Goal: Task Accomplishment & Management: Use online tool/utility

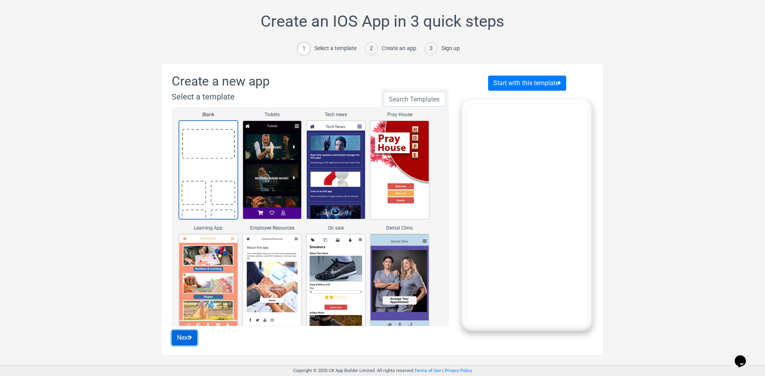
click at [188, 340] on button "Next" at bounding box center [184, 338] width 25 height 15
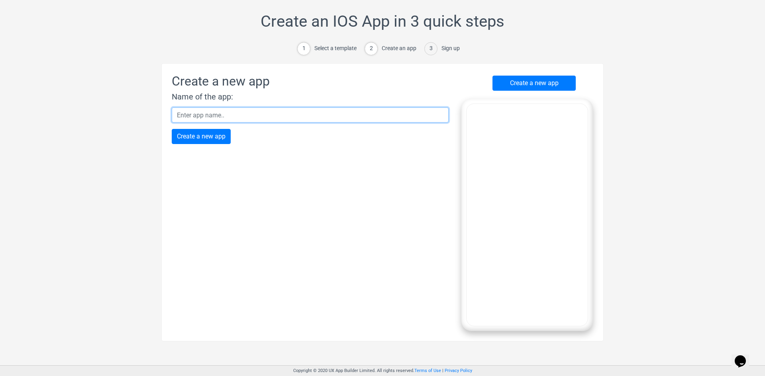
click at [272, 116] on input "text" at bounding box center [310, 115] width 277 height 15
type input "M"
type input "O"
type input "McNaughty Online Induction"
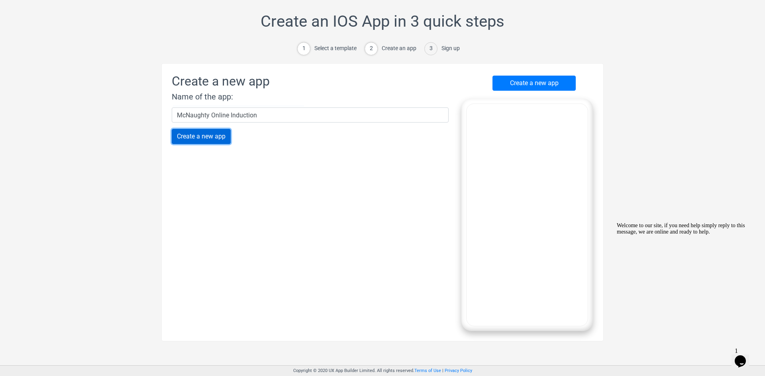
click at [197, 142] on input "Create a new app" at bounding box center [201, 136] width 59 height 15
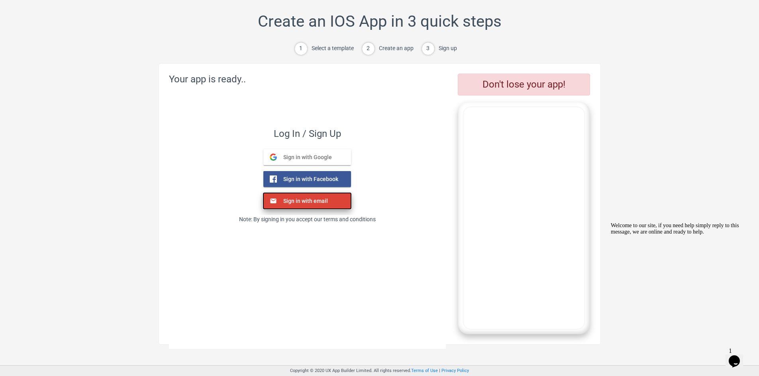
click at [320, 205] on button "Sign in with email Email" at bounding box center [307, 201] width 88 height 16
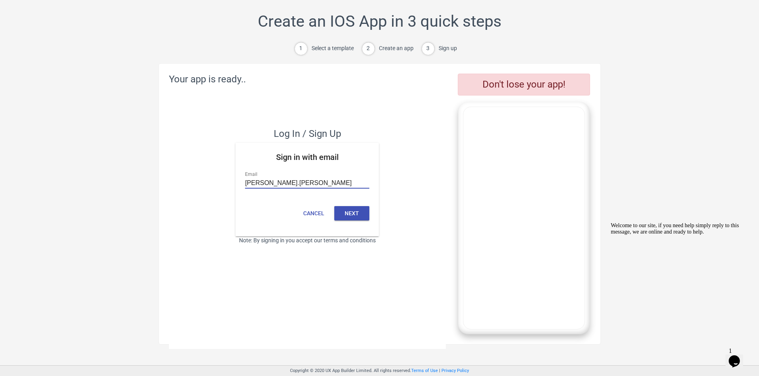
type input "yan.zhang@mcnaughts.com"
click at [352, 215] on button "Next" at bounding box center [351, 213] width 35 height 14
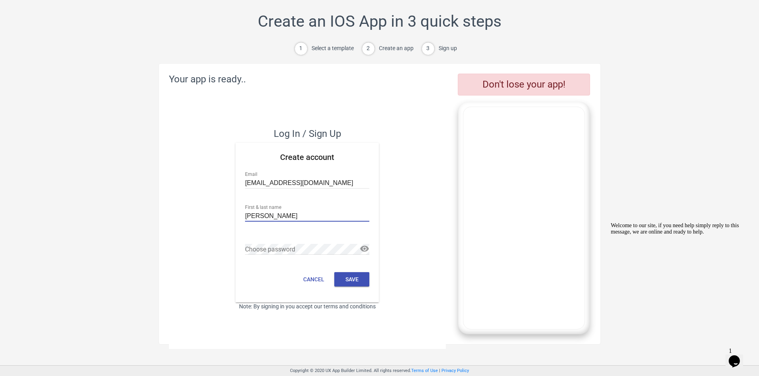
type input "[PERSON_NAME]"
click at [347, 276] on button "Save" at bounding box center [351, 279] width 35 height 14
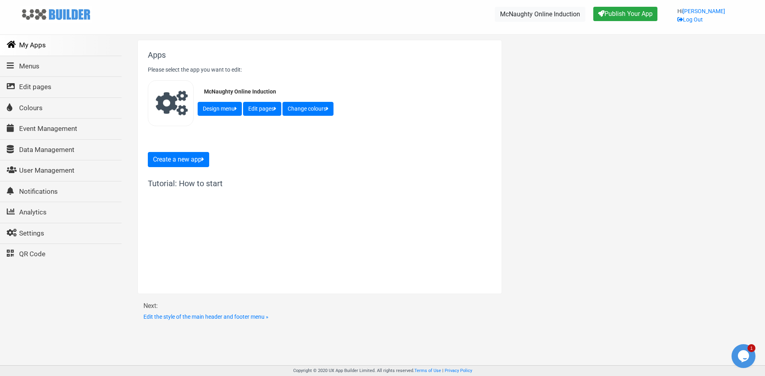
click at [39, 45] on link "My Apps" at bounding box center [60, 45] width 122 height 21
click at [31, 67] on link "Menus" at bounding box center [60, 66] width 122 height 21
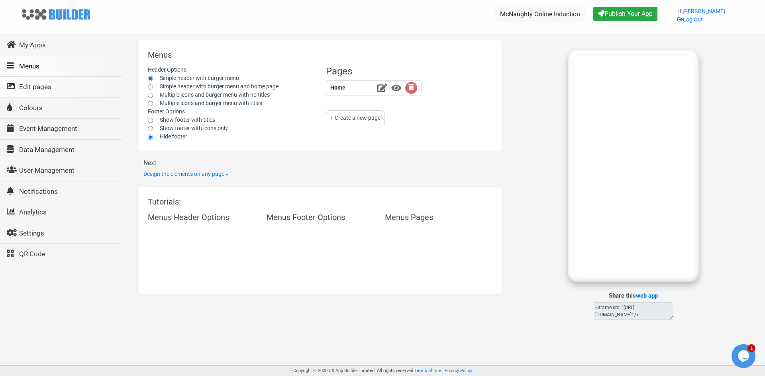
click at [38, 88] on link "Edit pages" at bounding box center [60, 87] width 122 height 21
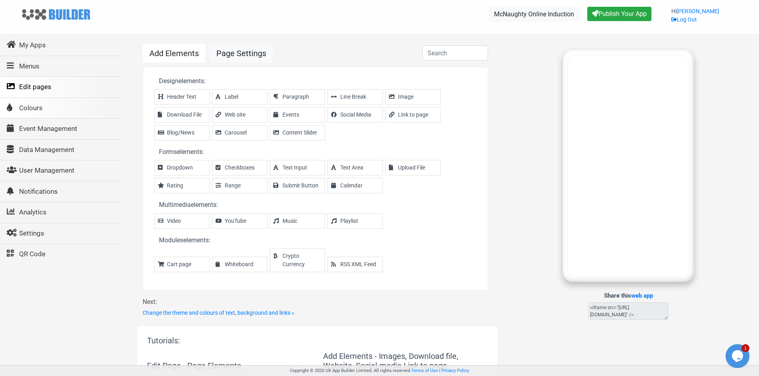
click at [49, 109] on link "Colours" at bounding box center [59, 108] width 121 height 21
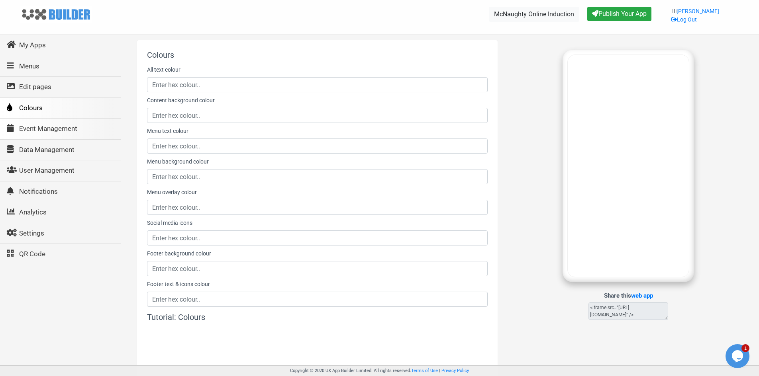
click at [51, 127] on link "Event Management" at bounding box center [59, 129] width 121 height 21
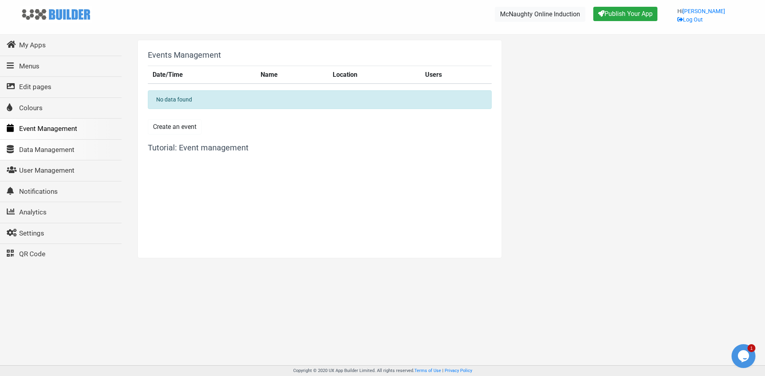
click at [55, 151] on link "Data Management" at bounding box center [60, 150] width 122 height 21
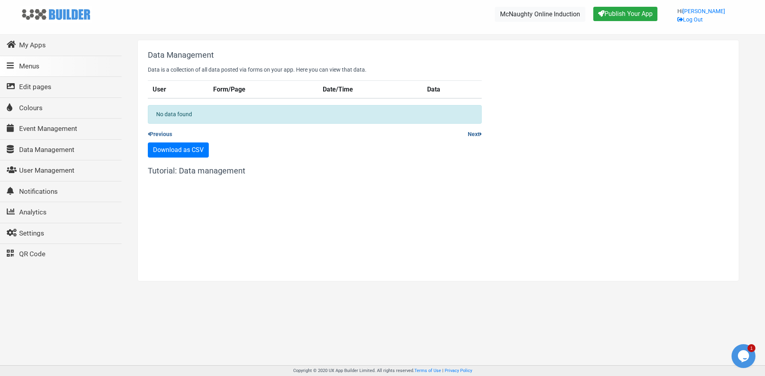
click at [34, 63] on link "Menus" at bounding box center [60, 66] width 122 height 21
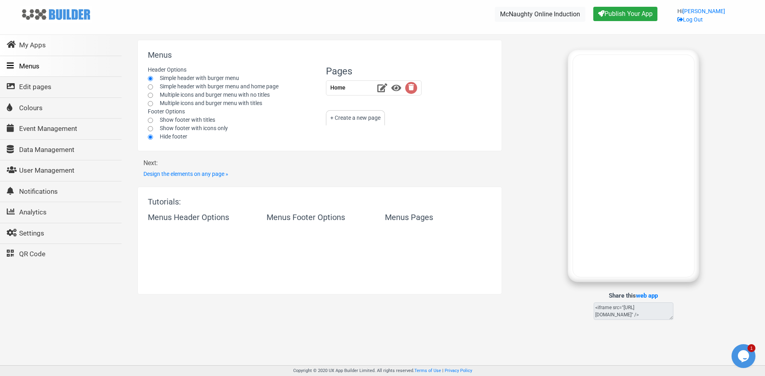
click at [34, 45] on link "My Apps" at bounding box center [60, 45] width 122 height 21
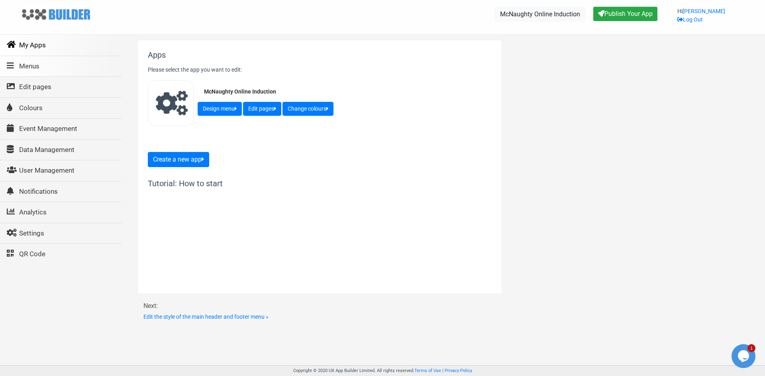
click at [42, 67] on link "Menus" at bounding box center [60, 66] width 122 height 21
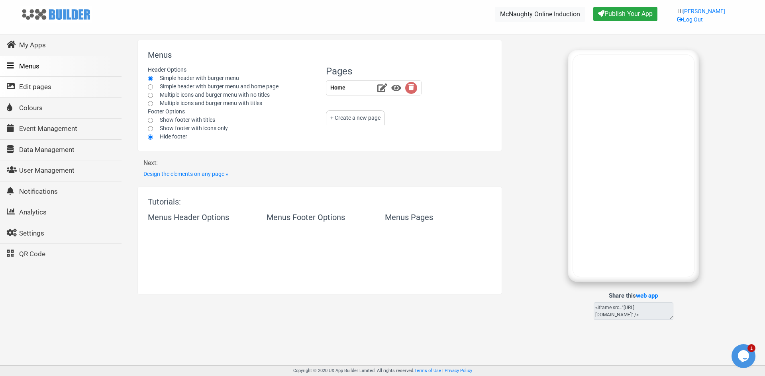
click at [42, 88] on link "Edit pages" at bounding box center [60, 87] width 122 height 21
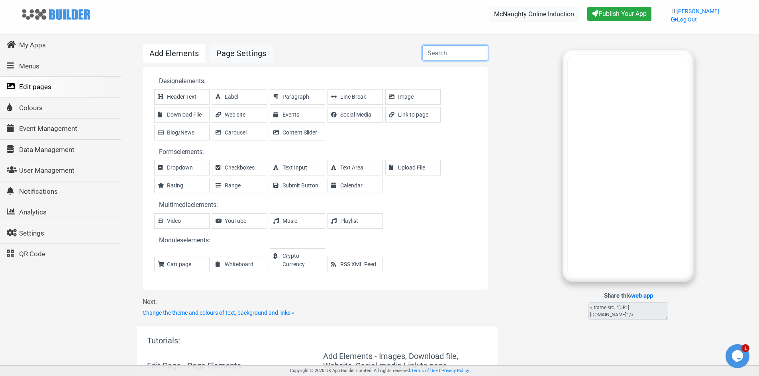
click at [440, 56] on input "text" at bounding box center [455, 52] width 66 height 15
click at [398, 118] on span "Link to page" at bounding box center [417, 115] width 38 height 8
click at [29, 69] on link "Menus" at bounding box center [59, 66] width 121 height 21
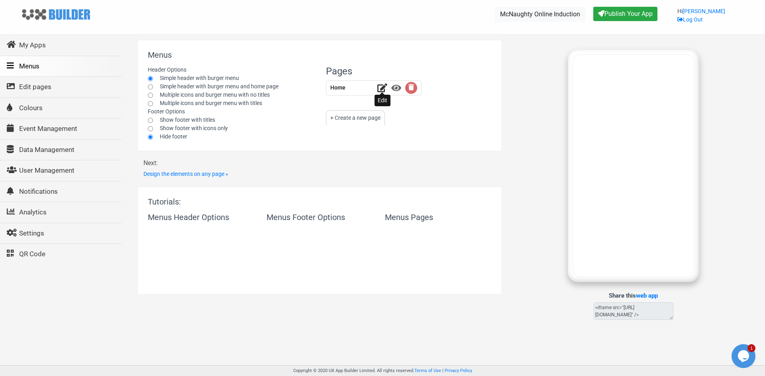
click at [383, 89] on icon at bounding box center [382, 88] width 10 height 9
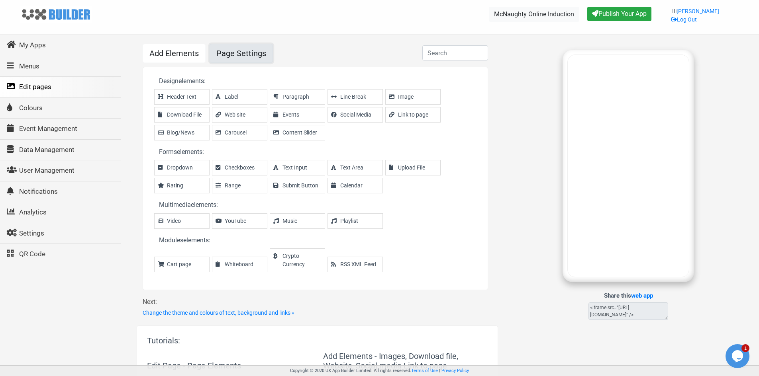
click at [250, 55] on link "Page Settings" at bounding box center [240, 53] width 63 height 19
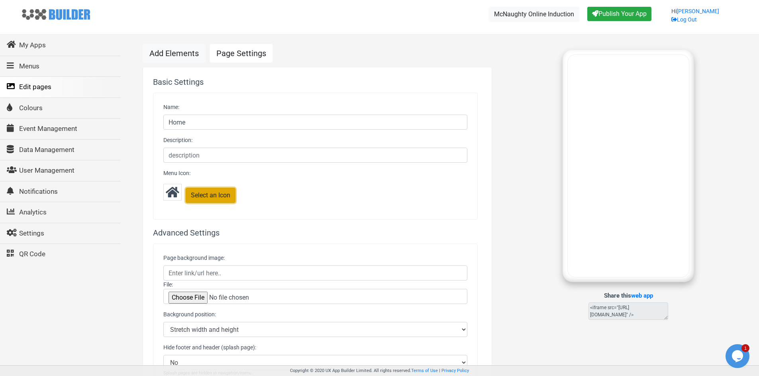
click at [205, 199] on button "Select an Icon" at bounding box center [211, 195] width 50 height 15
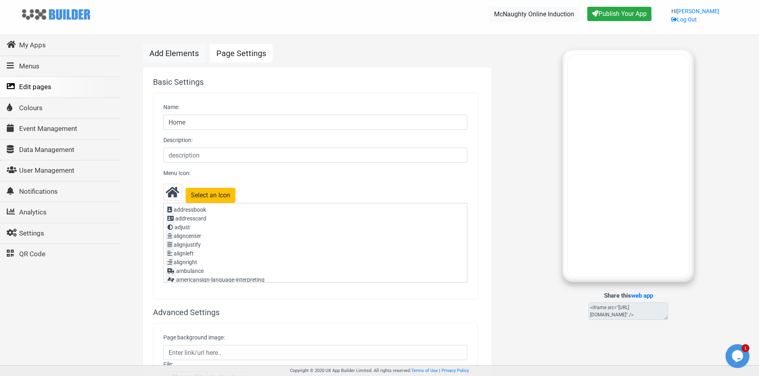
click at [517, 186] on div "Share this web app <iframe src="[URL][DOMAIN_NAME]" />" at bounding box center [628, 185] width 237 height 270
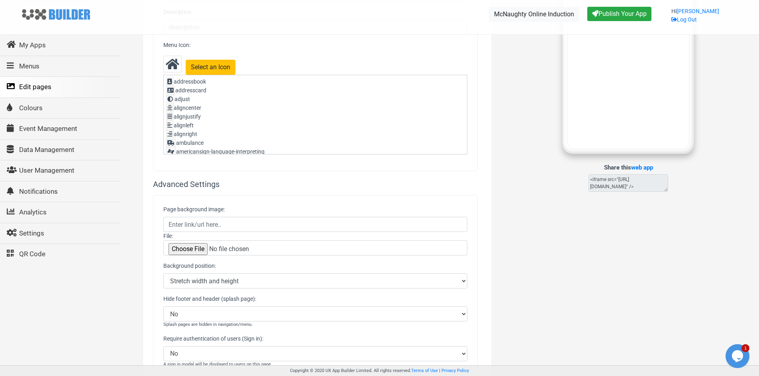
scroll to position [159, 0]
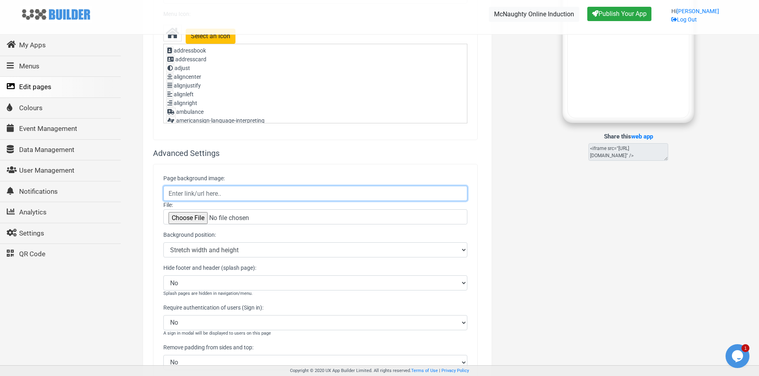
click at [295, 192] on input "Page background image:" at bounding box center [315, 193] width 304 height 15
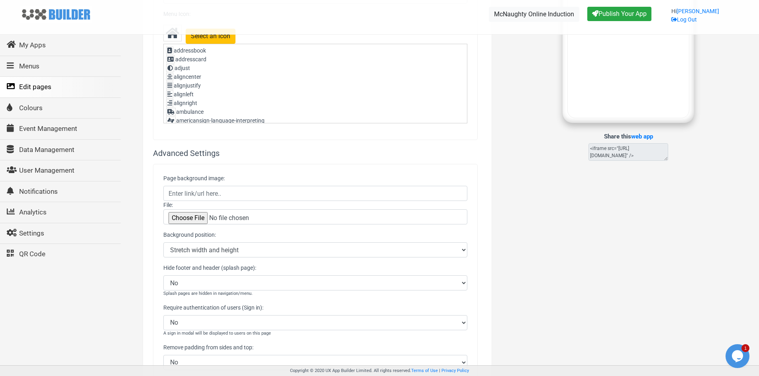
click at [581, 200] on div "Share this web app <iframe src="[URL][DOMAIN_NAME]" />" at bounding box center [628, 269] width 249 height 776
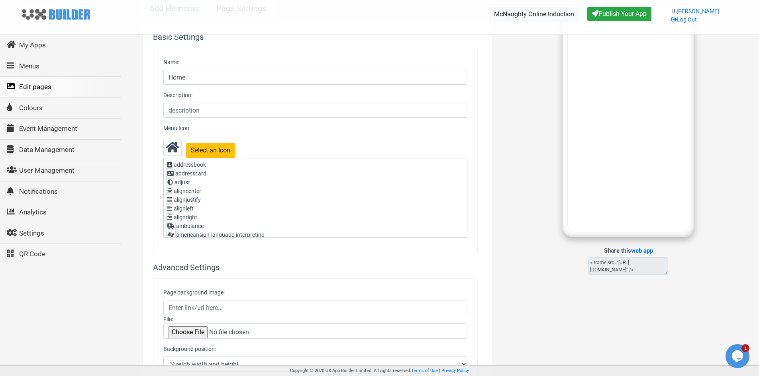
scroll to position [0, 0]
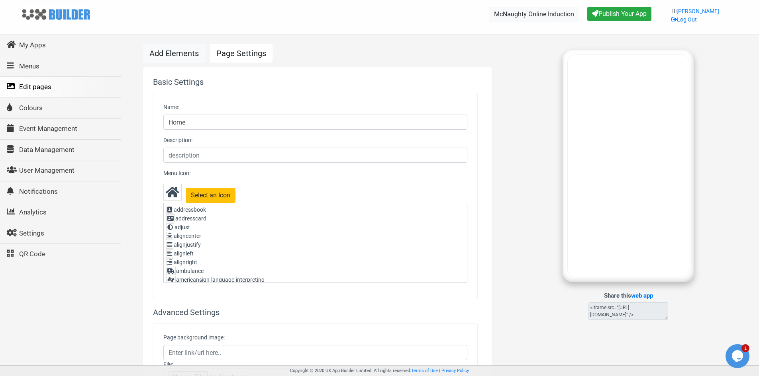
click at [518, 155] on div "Share this web app <iframe src="[URL][DOMAIN_NAME]" />" at bounding box center [628, 185] width 237 height 270
click at [736, 81] on div "Share this web app <iframe src="[URL][DOMAIN_NAME]" />" at bounding box center [628, 185] width 237 height 270
click at [23, 111] on link "Colours" at bounding box center [59, 108] width 121 height 21
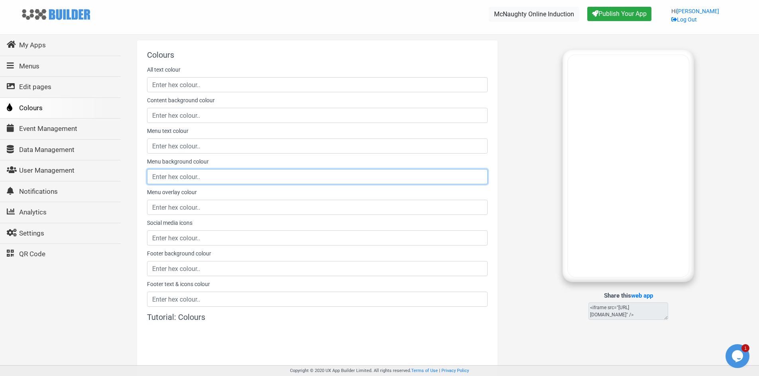
click at [223, 182] on input "text" at bounding box center [317, 176] width 341 height 15
type input "#000000"
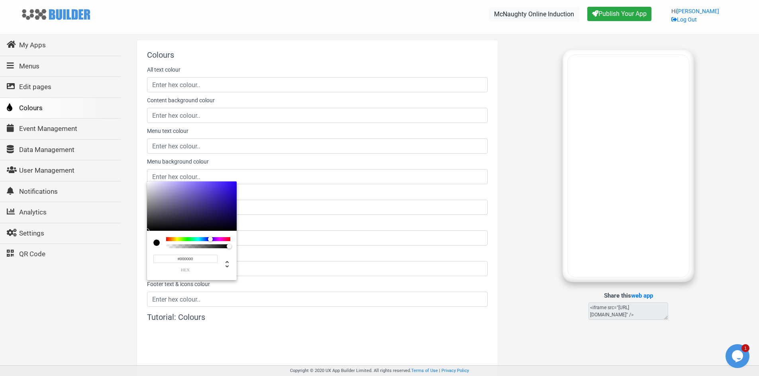
click at [526, 152] on div at bounding box center [379, 188] width 759 height 376
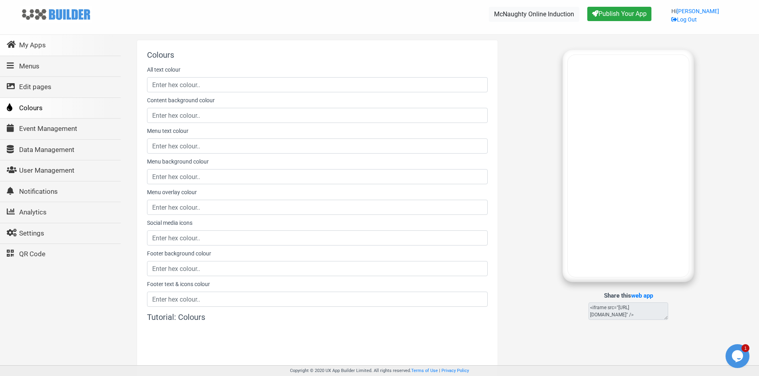
click at [33, 43] on link "My Apps" at bounding box center [59, 45] width 121 height 21
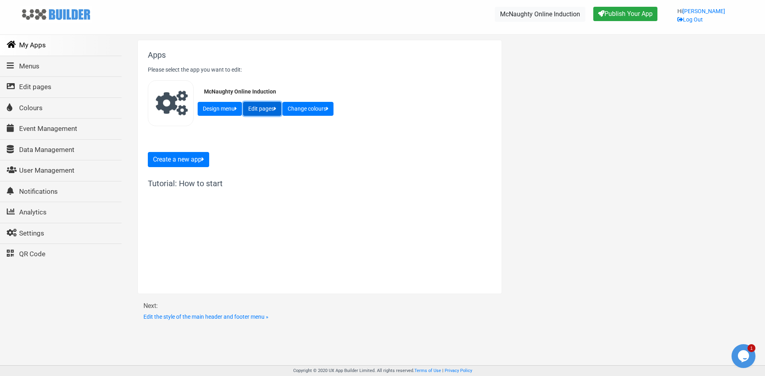
click at [272, 109] on button "Edit pages" at bounding box center [262, 109] width 38 height 14
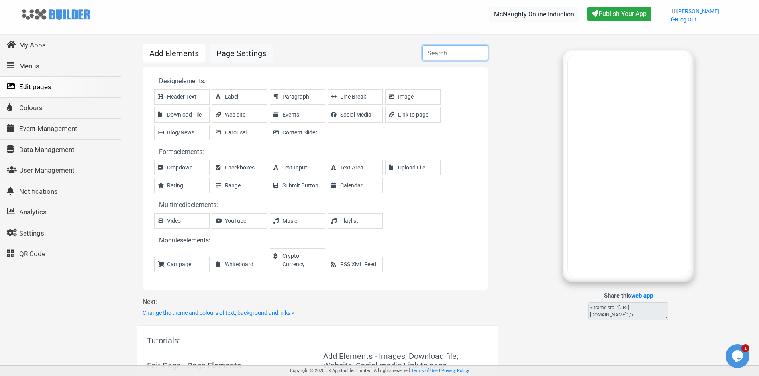
click at [452, 55] on input "text" at bounding box center [455, 52] width 66 height 15
paste input "file:///C:/Users/YanZhang/OneDrive%20-%[DOMAIN_NAME][URL]"
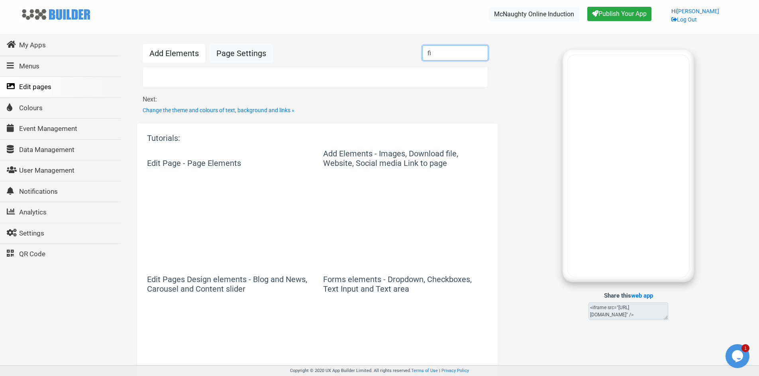
type input "f"
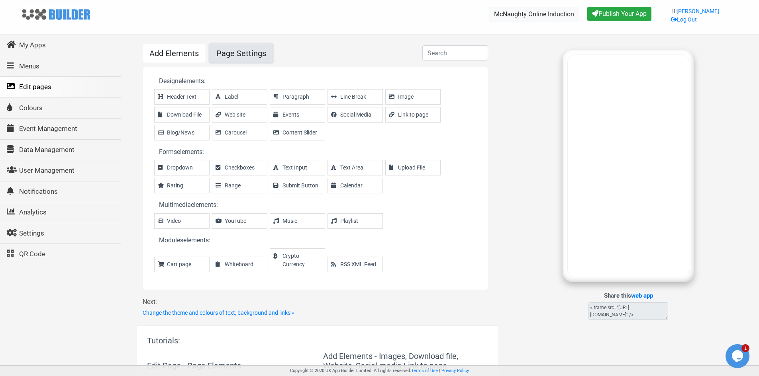
click at [226, 56] on link "Page Settings" at bounding box center [240, 53] width 63 height 19
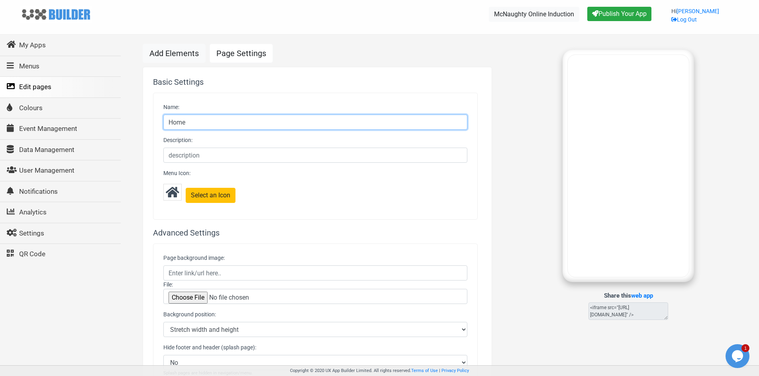
click at [217, 121] on input "Home" at bounding box center [315, 122] width 304 height 15
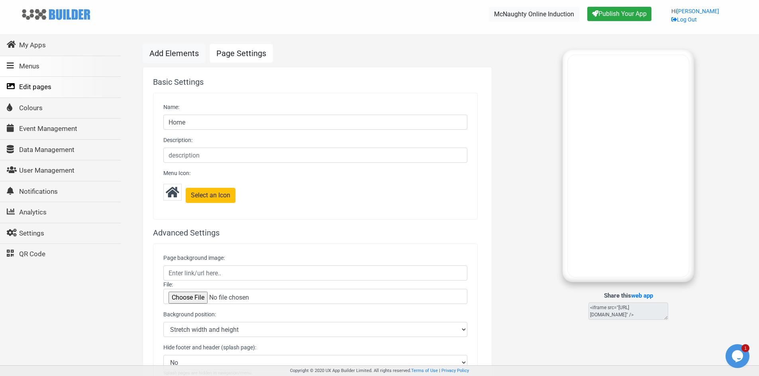
click at [36, 67] on link "Menus" at bounding box center [59, 66] width 121 height 21
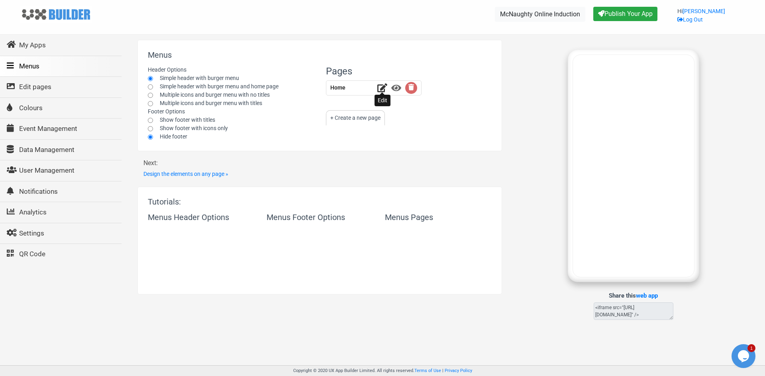
click at [383, 90] on icon at bounding box center [382, 88] width 10 height 9
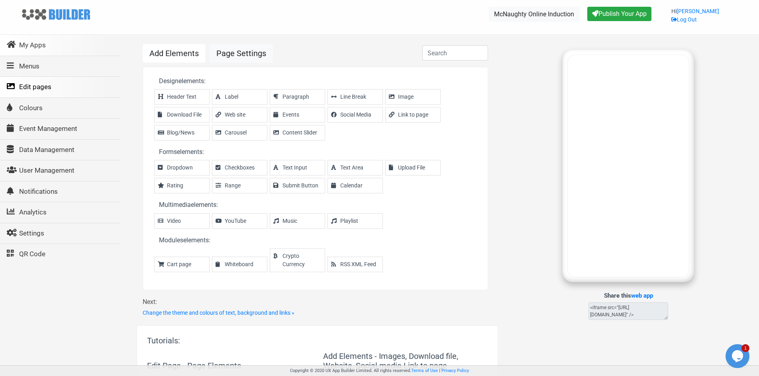
click at [31, 43] on link "My Apps" at bounding box center [59, 45] width 121 height 21
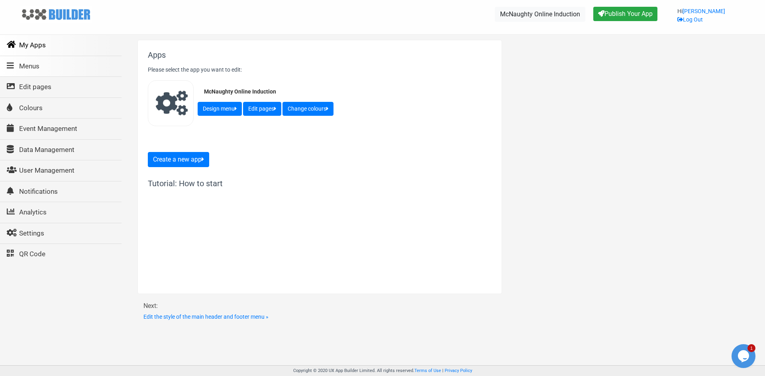
click at [36, 68] on link "Menus" at bounding box center [60, 66] width 122 height 21
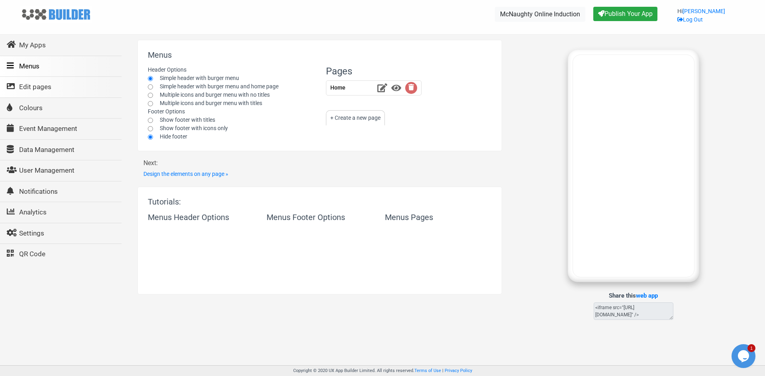
click at [38, 90] on link "Edit pages" at bounding box center [60, 87] width 122 height 21
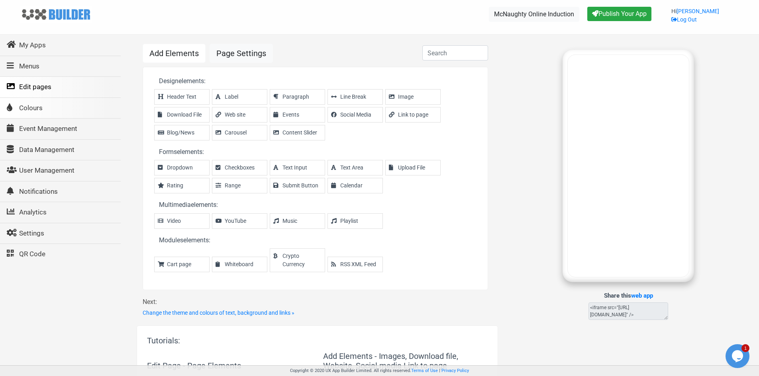
click at [39, 104] on link "Colours" at bounding box center [59, 108] width 121 height 21
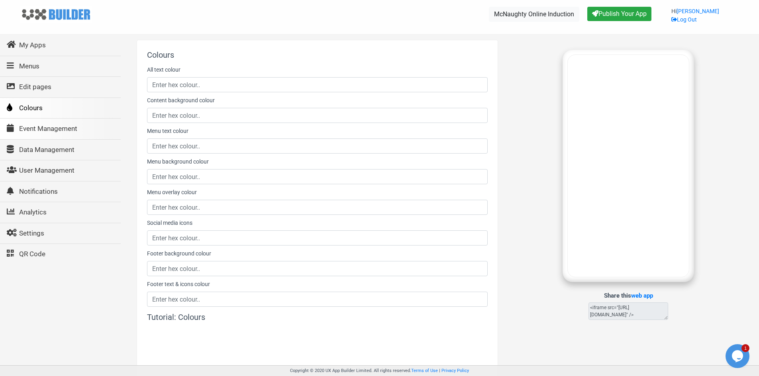
click at [46, 132] on link "Event Management" at bounding box center [59, 129] width 121 height 21
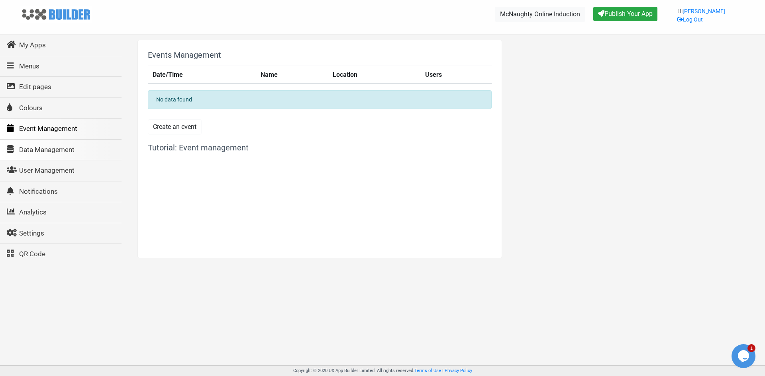
click at [49, 150] on link "Data Management" at bounding box center [60, 150] width 122 height 21
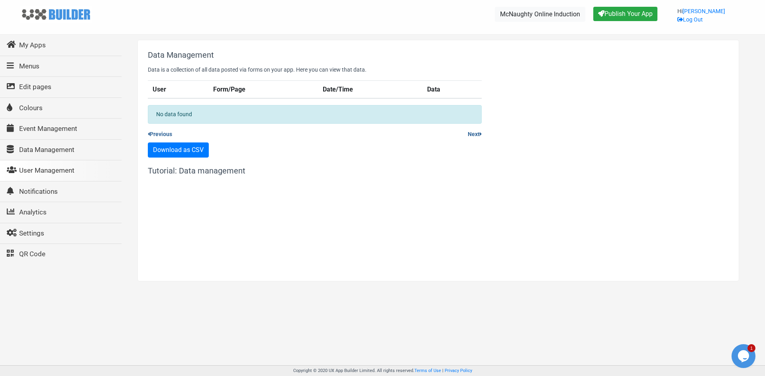
click at [53, 172] on link "User Management" at bounding box center [60, 170] width 122 height 21
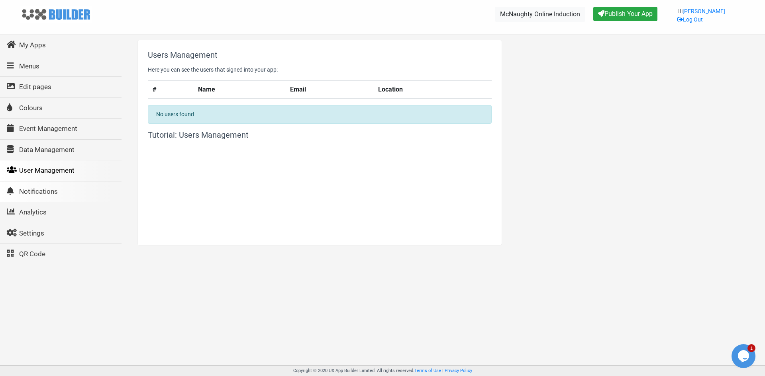
click at [51, 195] on link "Notifications" at bounding box center [60, 192] width 122 height 21
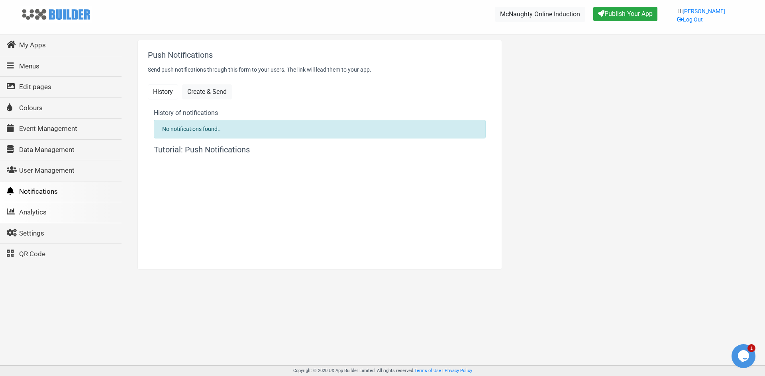
click at [44, 213] on link "Analytics" at bounding box center [60, 212] width 122 height 21
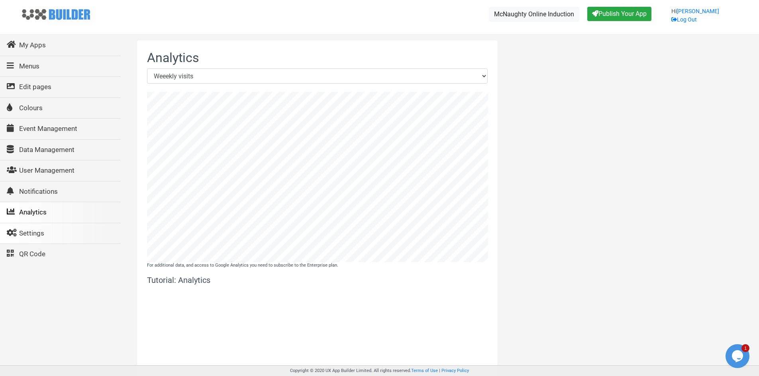
scroll to position [170, 340]
click at [36, 235] on link "Settings" at bounding box center [59, 233] width 121 height 21
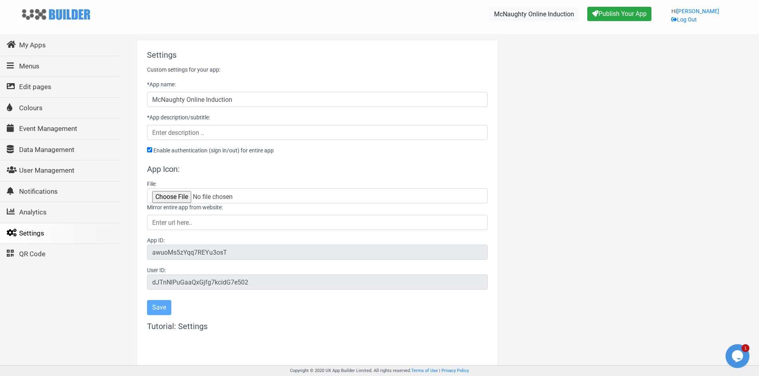
click at [598, 161] on div at bounding box center [628, 238] width 249 height 397
click at [35, 251] on link "QR Code" at bounding box center [59, 254] width 121 height 21
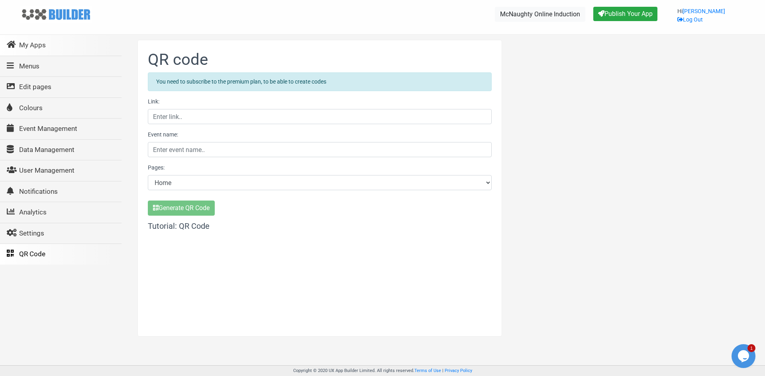
click at [37, 45] on link "My Apps" at bounding box center [60, 45] width 122 height 21
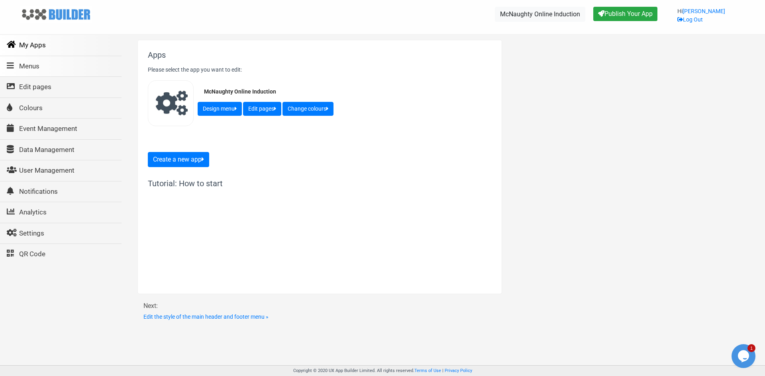
click at [33, 67] on link "Menus" at bounding box center [60, 66] width 122 height 21
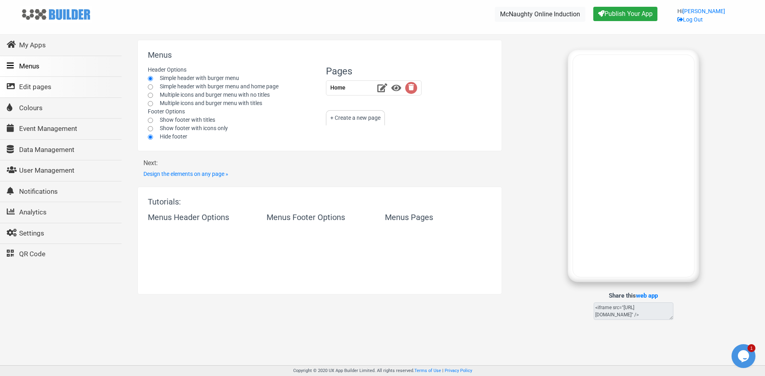
click at [34, 89] on link "Edit pages" at bounding box center [60, 87] width 122 height 21
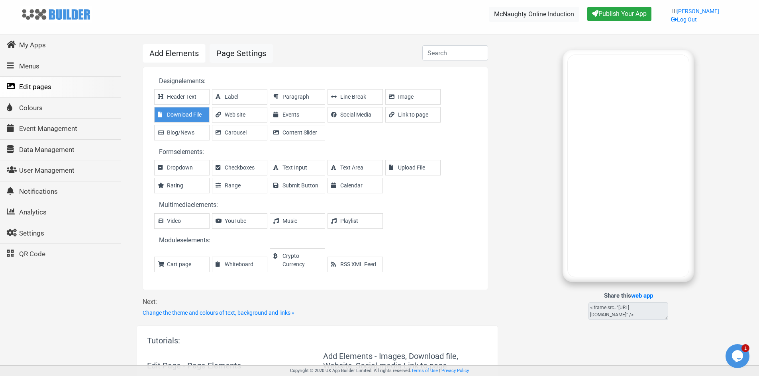
click at [201, 113] on span "Download File" at bounding box center [186, 115] width 38 height 8
click at [184, 114] on span "Download File" at bounding box center [186, 115] width 38 height 8
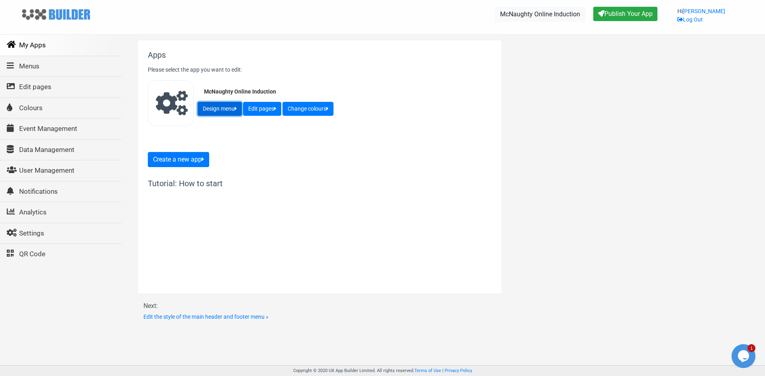
click at [215, 108] on button "Design menu" at bounding box center [220, 109] width 44 height 14
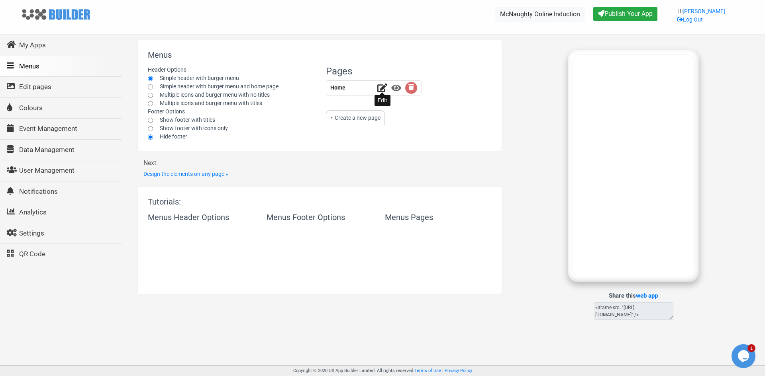
click at [381, 88] on icon at bounding box center [382, 88] width 10 height 9
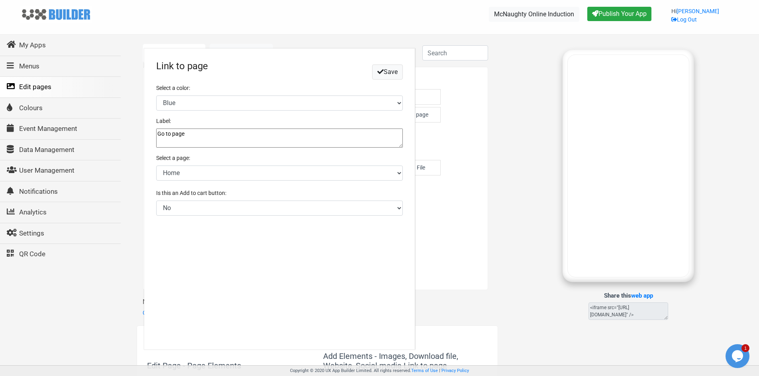
click at [202, 131] on textarea "Go to page" at bounding box center [279, 138] width 246 height 19
drag, startPoint x: 213, startPoint y: 135, endPoint x: 117, endPoint y: 133, distance: 96.4
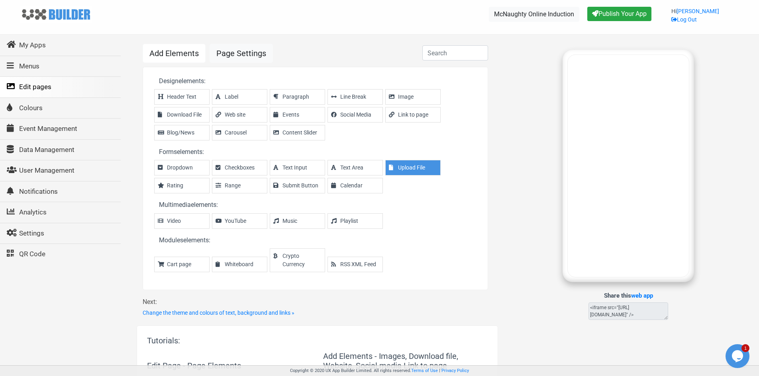
click at [412, 170] on span "Upload File" at bounding box center [417, 168] width 38 height 8
click at [410, 167] on span "Upload File" at bounding box center [417, 168] width 38 height 8
drag, startPoint x: 627, startPoint y: 315, endPoint x: 579, endPoint y: 292, distance: 52.9
click at [579, 292] on div "Share this web app <iframe src="[URL][DOMAIN_NAME]" />" at bounding box center [628, 185] width 237 height 270
click at [27, 70] on link "Menus" at bounding box center [59, 66] width 121 height 21
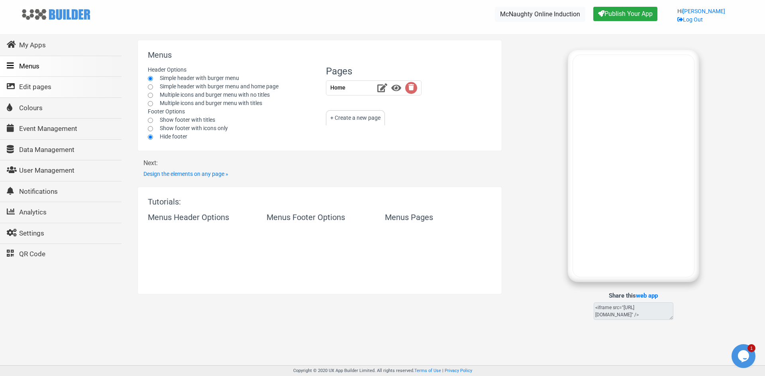
click at [35, 86] on link "Edit pages" at bounding box center [60, 87] width 122 height 21
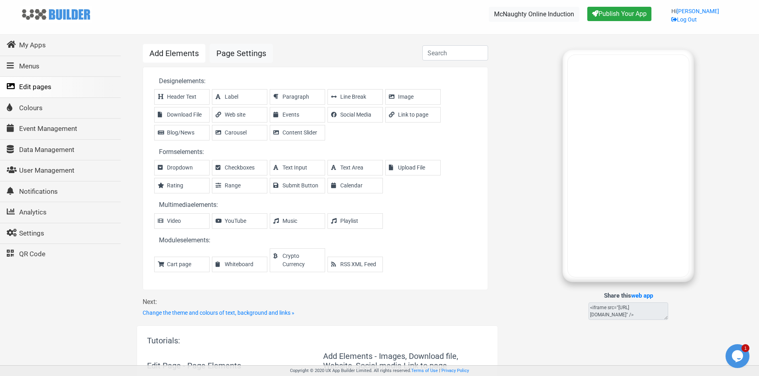
click at [520, 176] on div "Share this web app <iframe src="[URL][DOMAIN_NAME]" />" at bounding box center [628, 185] width 237 height 270
click at [29, 110] on link "Colours" at bounding box center [59, 108] width 121 height 21
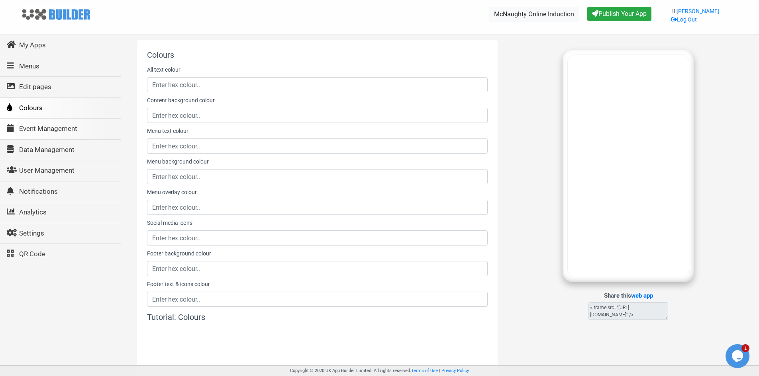
click at [51, 131] on link "Event Management" at bounding box center [59, 129] width 121 height 21
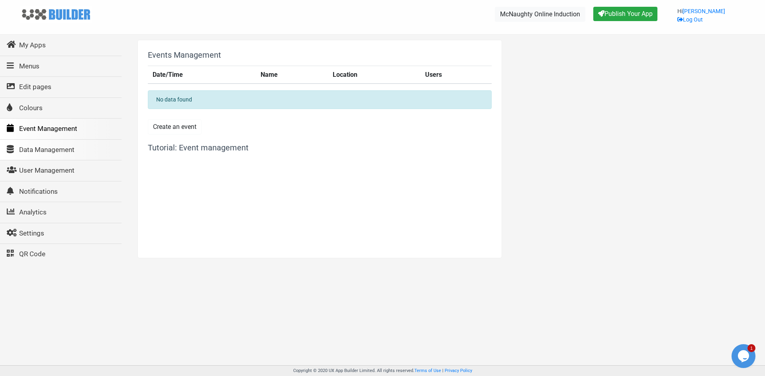
click at [54, 148] on link "Data Management" at bounding box center [60, 150] width 122 height 21
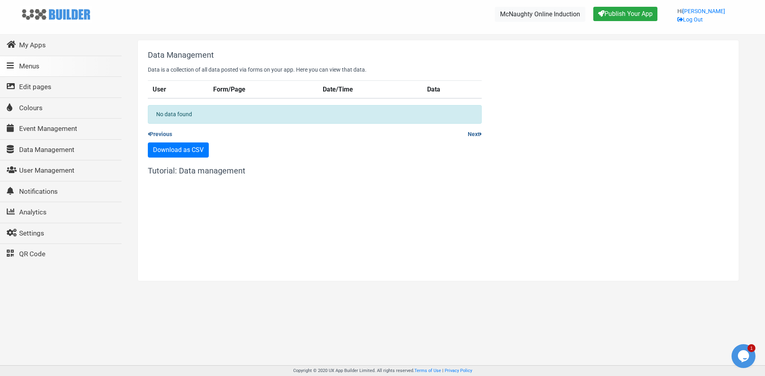
click at [37, 68] on link "Menus" at bounding box center [60, 66] width 122 height 21
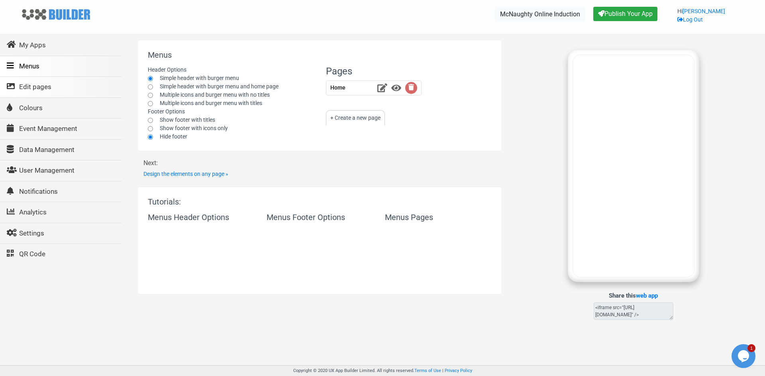
click at [33, 92] on link "Edit pages" at bounding box center [60, 87] width 122 height 21
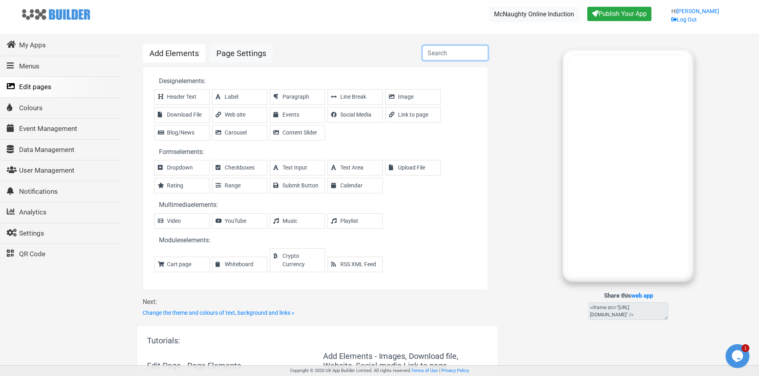
click at [458, 49] on input "text" at bounding box center [455, 52] width 66 height 15
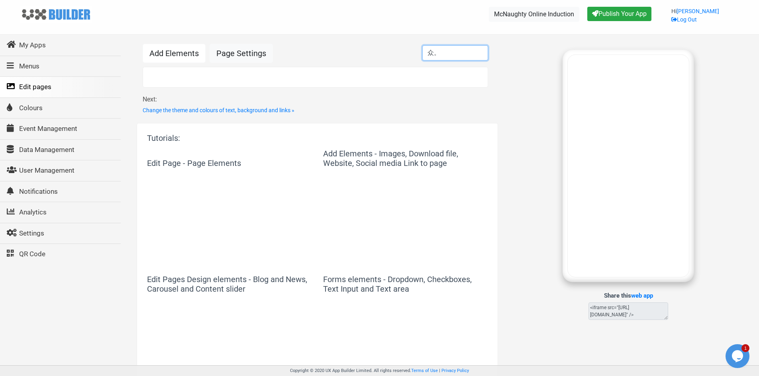
type input "众"
type input "w"
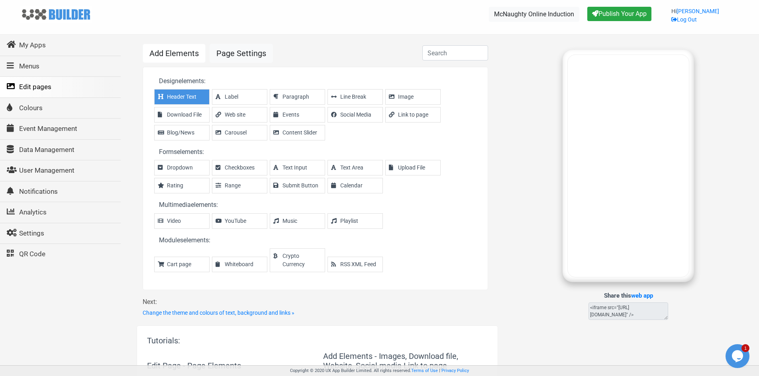
click at [189, 98] on span "Header Text" at bounding box center [186, 97] width 38 height 8
click at [421, 165] on span "Upload File" at bounding box center [417, 168] width 38 height 8
click at [712, 104] on div "Share this web app <iframe src="[URL][DOMAIN_NAME]" />" at bounding box center [628, 185] width 237 height 270
click at [234, 113] on span "Web site" at bounding box center [244, 115] width 38 height 8
click at [262, 59] on link "Page Settings" at bounding box center [240, 53] width 63 height 19
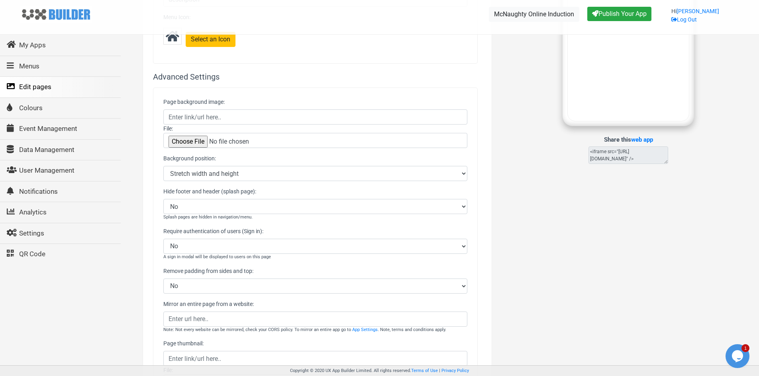
scroll to position [159, 0]
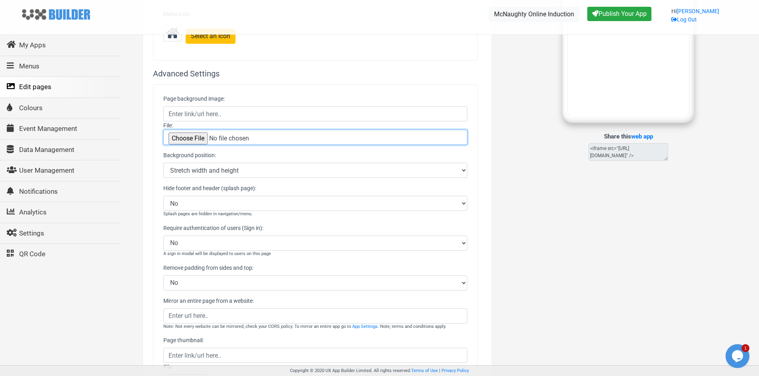
click at [194, 137] on input "file" at bounding box center [315, 137] width 304 height 15
type input "C:\fakepath\Application Form V2 21.08.2025.html"
type input "https://storage.googleapis.com/uploads-app-builder/dJTnNlPuGaaQxGjfg7kcidG7e502…"
click at [319, 136] on input "file" at bounding box center [315, 137] width 304 height 15
click at [221, 141] on input "file" at bounding box center [315, 137] width 304 height 15
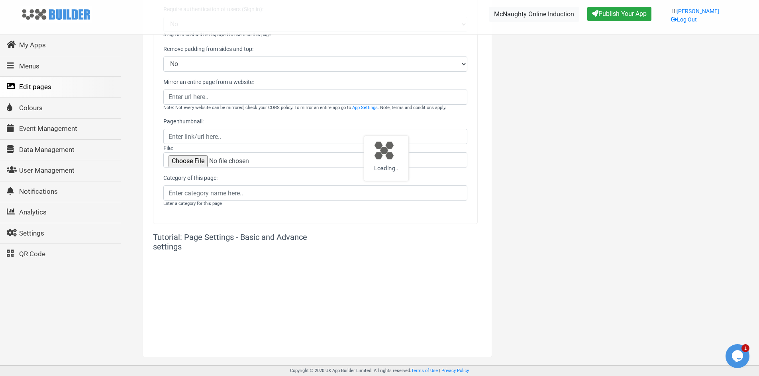
scroll to position [379, 0]
click at [192, 161] on input "file" at bounding box center [315, 158] width 304 height 15
type input "C:\fakepath\Application Form V2 21.08.2025.html"
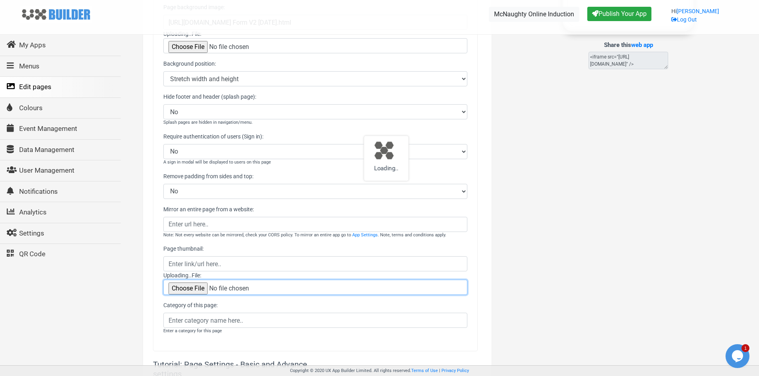
scroll to position [180, 0]
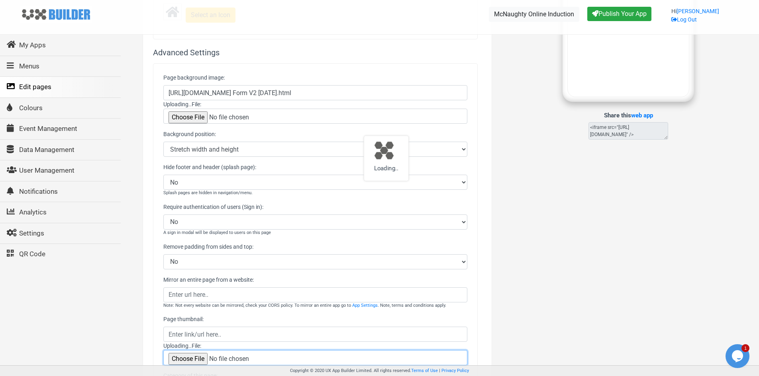
type input "https://storage.googleapis.com/uploads-app-builder/dJTnNlPuGaaQxGjfg7kcidG7e502…"
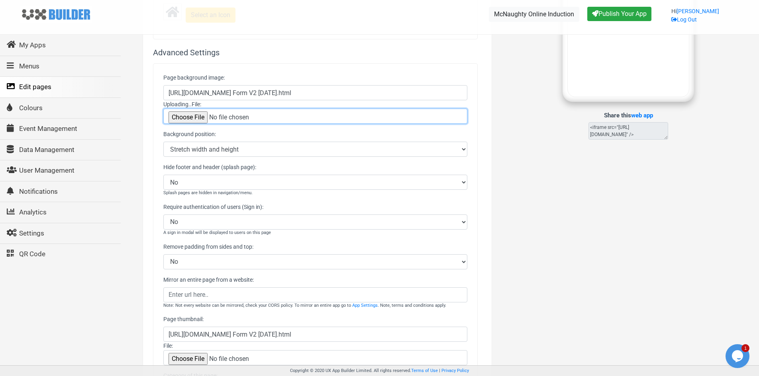
click at [198, 119] on input "file" at bounding box center [315, 116] width 304 height 15
type input "C:\fakepath\mcnaughts-logo.png"
type input "https://storage.googleapis.com/uploads-app-builder/dJTnNlPuGaaQxGjfg7kcidG7e502…"
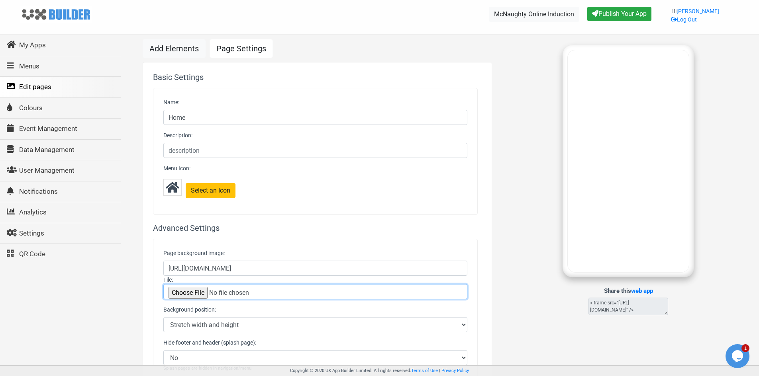
scroll to position [0, 0]
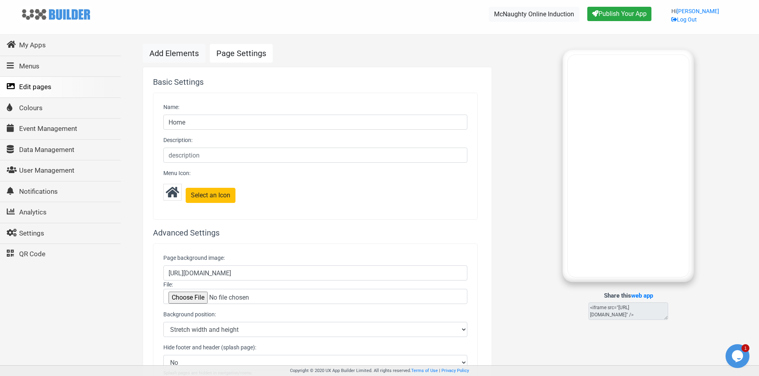
click at [512, 203] on div "Share this web app <iframe src="[URL][DOMAIN_NAME]" />" at bounding box center [628, 185] width 237 height 270
click at [640, 13] on button "Publish Your App" at bounding box center [619, 14] width 64 height 14
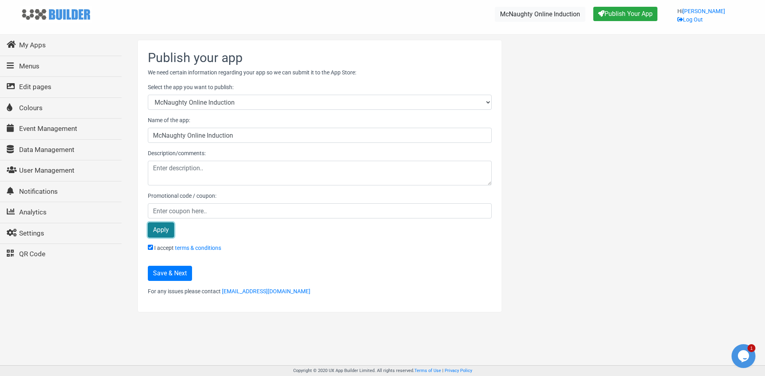
click at [164, 233] on input "Apply" at bounding box center [161, 230] width 26 height 15
click at [164, 274] on input "Save & Next" at bounding box center [170, 273] width 44 height 15
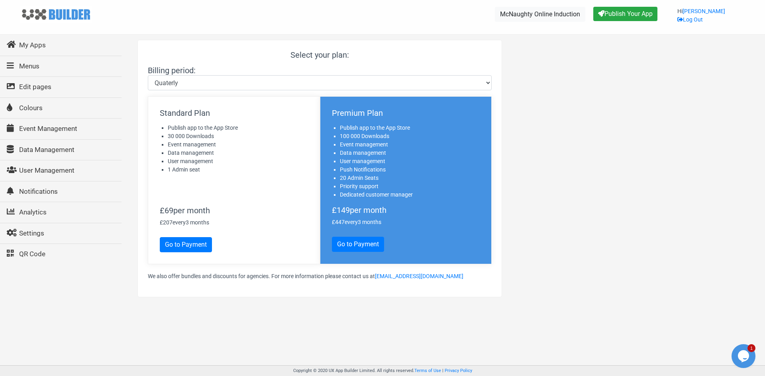
click at [756, 196] on div at bounding box center [633, 169] width 251 height 258
